Goal: Task Accomplishment & Management: Use online tool/utility

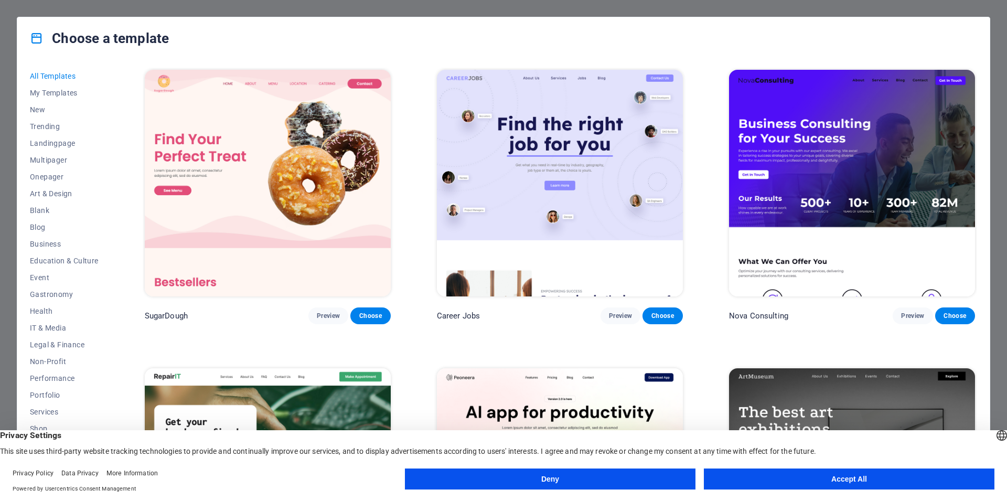
drag, startPoint x: 977, startPoint y: 90, endPoint x: 1006, endPoint y: 241, distance: 154.3
click at [1006, 241] on div "Choose a template All Templates My Templates New Trending Landingpage Multipage…" at bounding box center [503, 250] width 1007 height 500
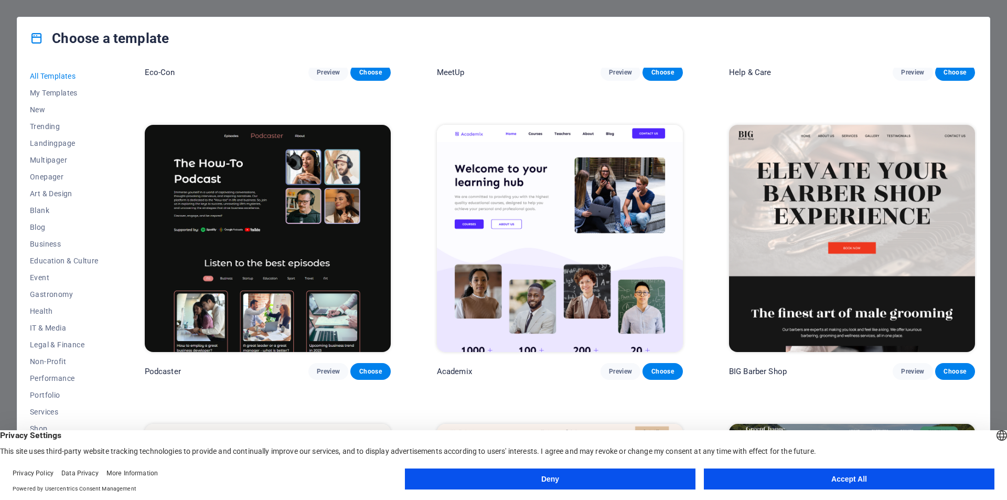
scroll to position [1753, 0]
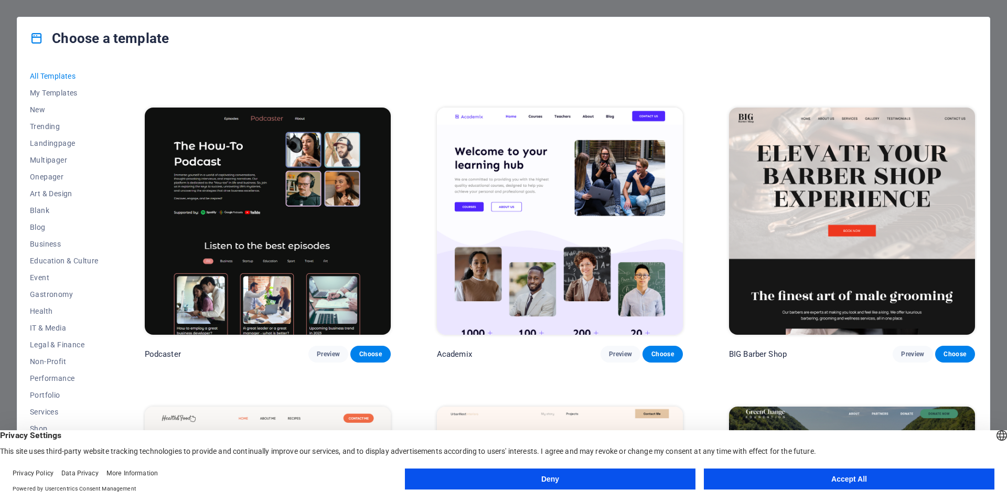
drag, startPoint x: 975, startPoint y: 85, endPoint x: 1004, endPoint y: 143, distance: 64.7
click at [1004, 143] on div "Choose a template All Templates My Templates New Trending Landingpage Multipage…" at bounding box center [503, 250] width 1007 height 500
click at [853, 478] on button "Accept All" at bounding box center [849, 478] width 290 height 21
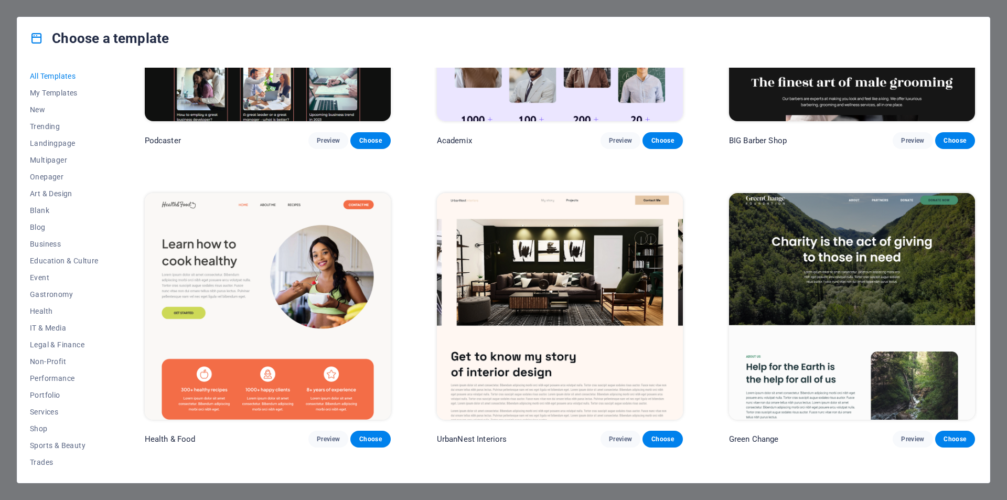
scroll to position [2014, 0]
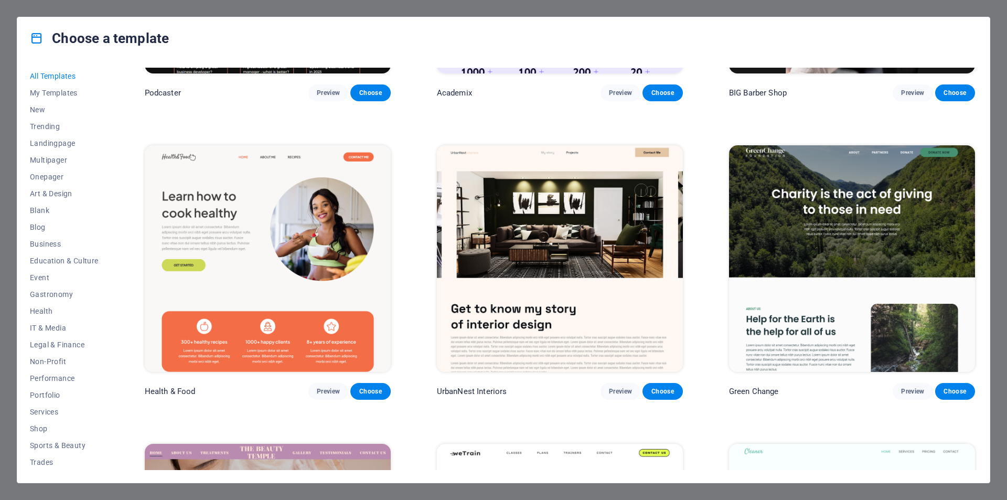
click at [540, 261] on img at bounding box center [560, 258] width 246 height 226
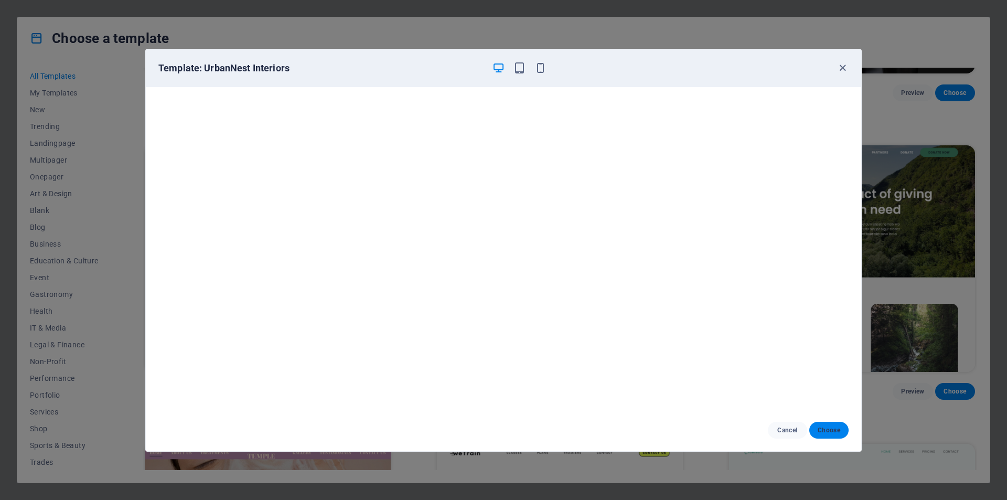
click at [832, 430] on span "Choose" at bounding box center [828, 430] width 23 height 8
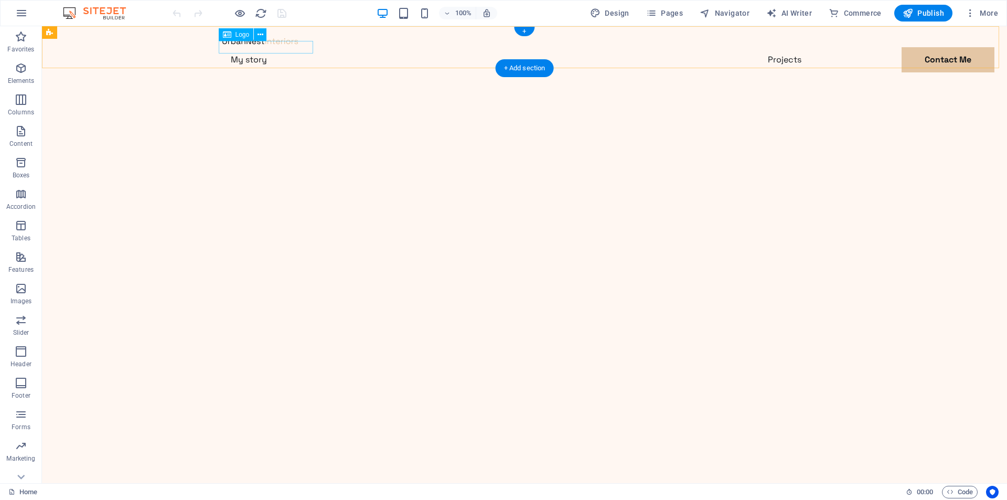
click at [242, 47] on div at bounding box center [524, 41] width 604 height 13
click at [295, 46] on div at bounding box center [524, 41] width 604 height 13
click at [256, 46] on div at bounding box center [524, 41] width 604 height 13
click at [94, 31] on icon at bounding box center [96, 32] width 6 height 11
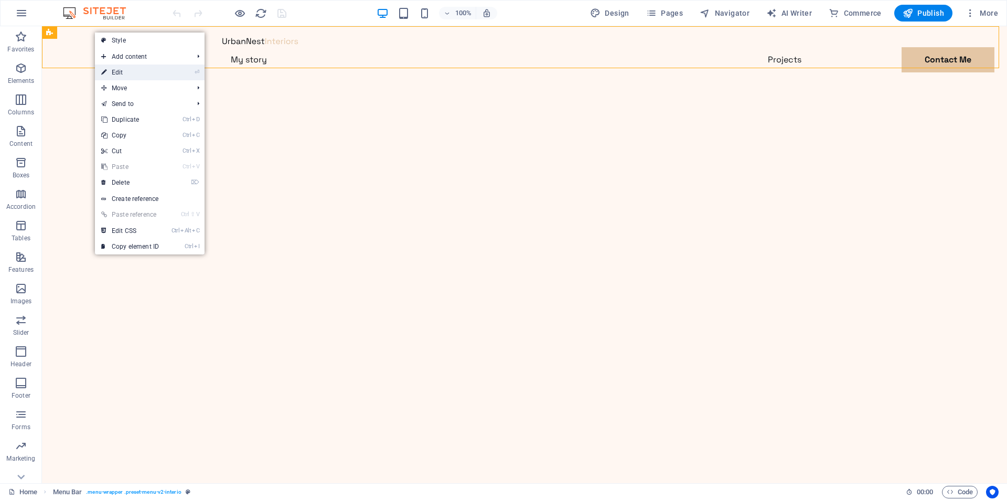
click at [117, 73] on link "⏎ Edit" at bounding box center [130, 72] width 70 height 16
select select "header"
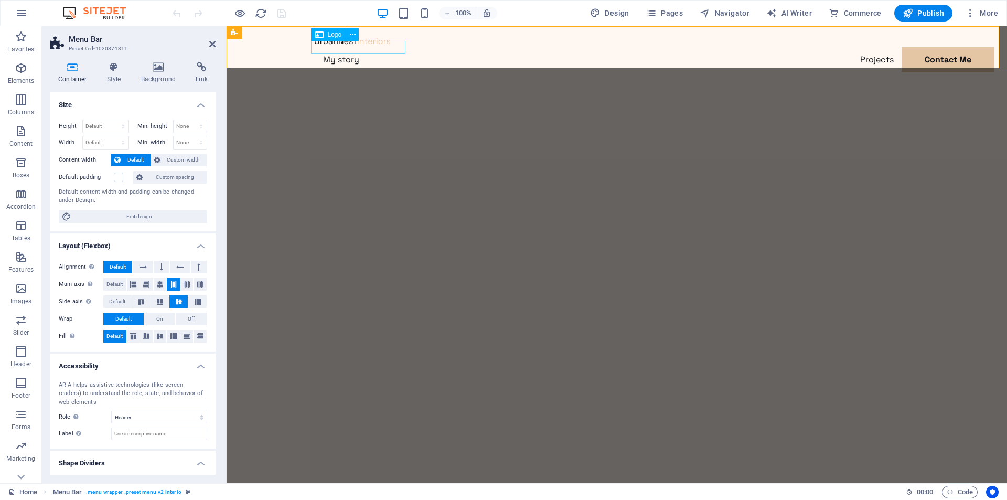
click at [346, 47] on div at bounding box center [617, 41] width 604 height 13
click at [342, 47] on div at bounding box center [617, 41] width 604 height 13
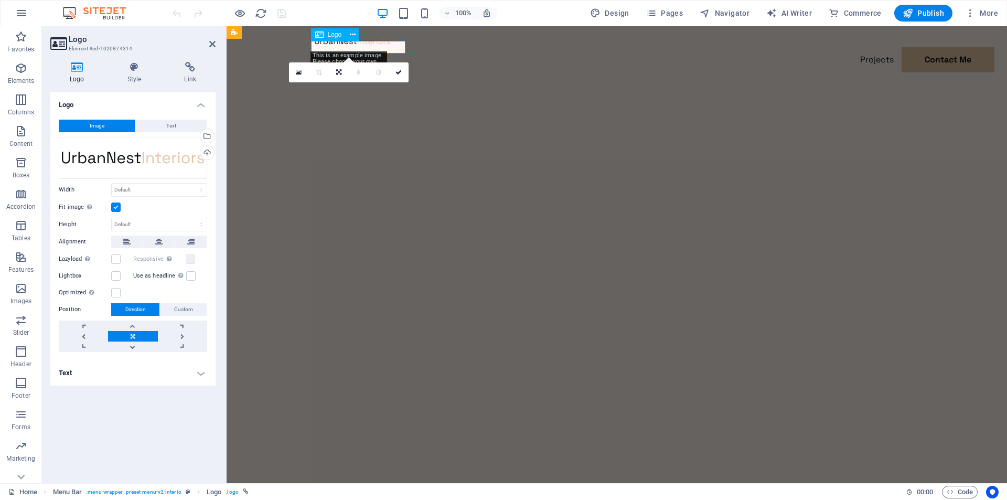
click at [355, 46] on div at bounding box center [617, 41] width 604 height 13
click at [348, 45] on div at bounding box center [617, 41] width 604 height 13
click at [395, 47] on div at bounding box center [617, 41] width 604 height 13
click at [213, 45] on icon at bounding box center [212, 44] width 6 height 8
